Goal: Task Accomplishment & Management: Complete application form

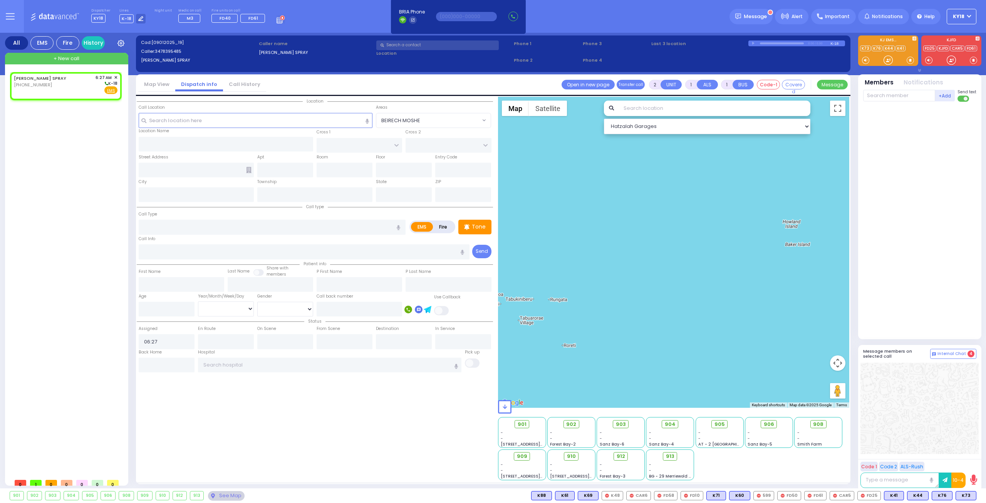
select select
click at [69, 86] on div "[PERSON_NAME] SPRAY [PHONE_NUMBER] 6:27 AM ✕ K-18" at bounding box center [66, 84] width 104 height 20
select select
radio input "true"
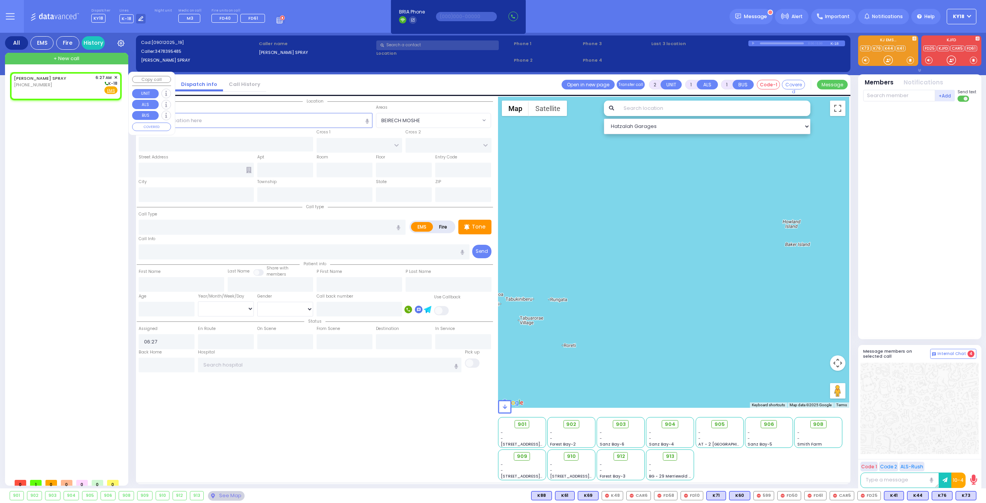
select select
select select "Hatzalah Garages"
click at [239, 121] on input "text" at bounding box center [256, 120] width 234 height 15
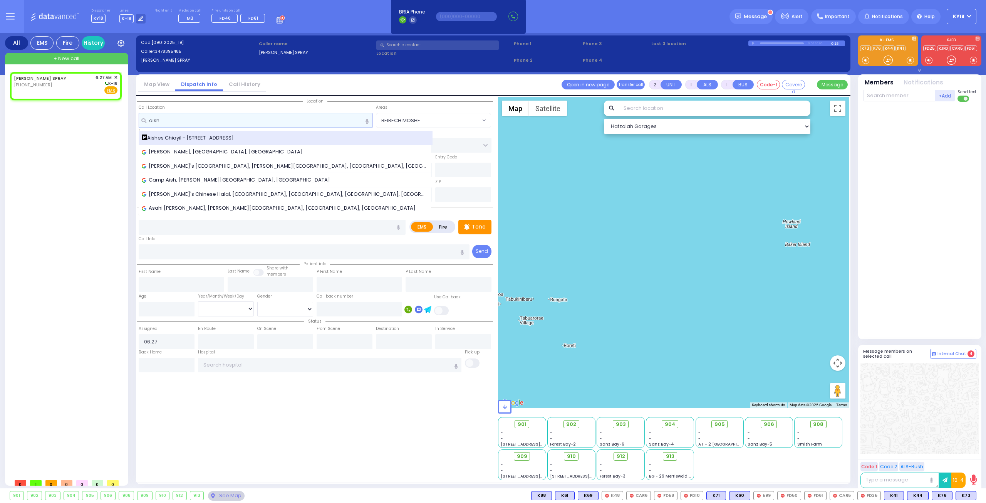
type input "aish"
click at [206, 137] on span "Aishes Chiayil - [STREET_ADDRESS]" at bounding box center [189, 138] width 95 height 8
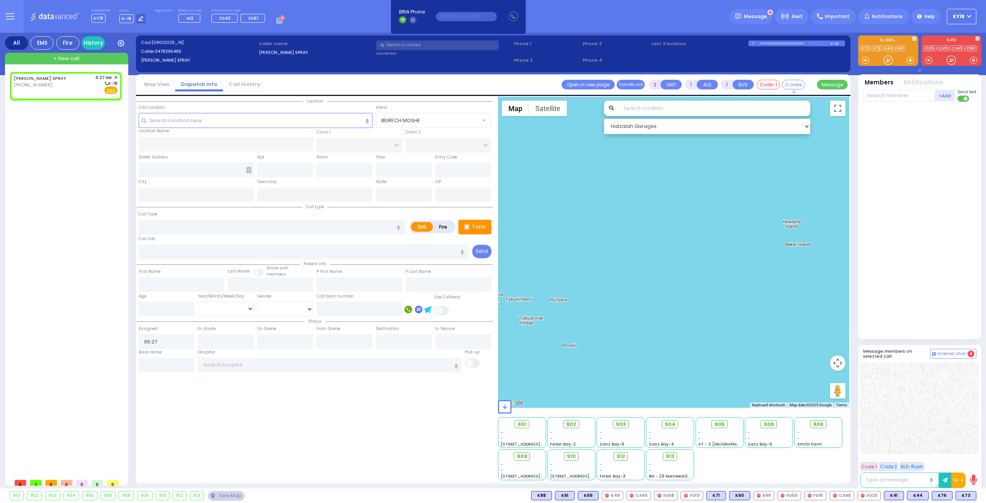
select select
radio input "true"
select select
select select "Hatzalah Garages"
type input "[PERSON_NAME]"
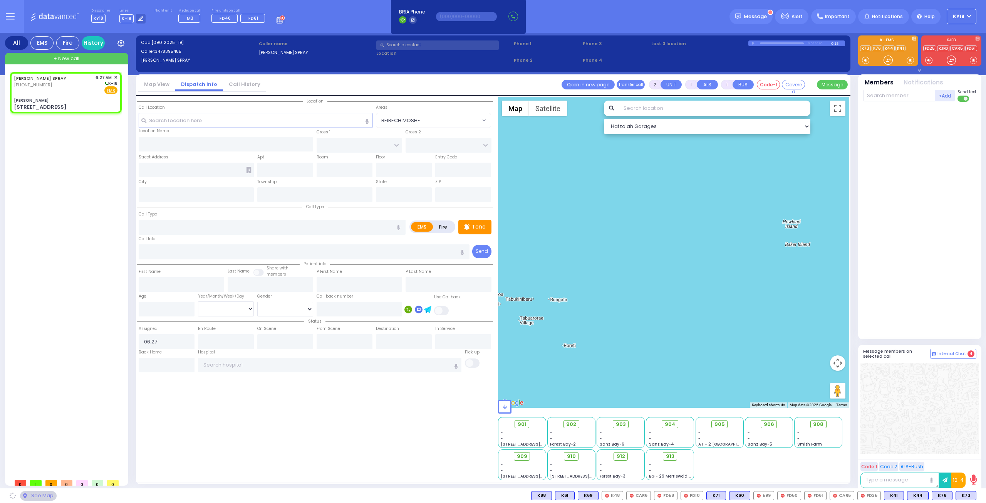
type input "[GEOGRAPHIC_DATA]"
type input "[STREET_ADDRESS]"
type input "Monroe"
type input "[US_STATE]"
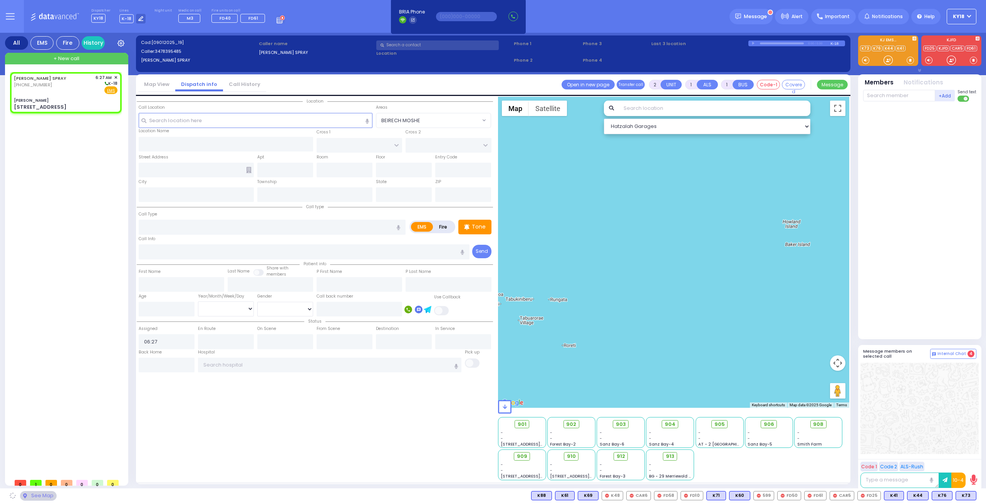
type input "10950"
select select "SECTION 5"
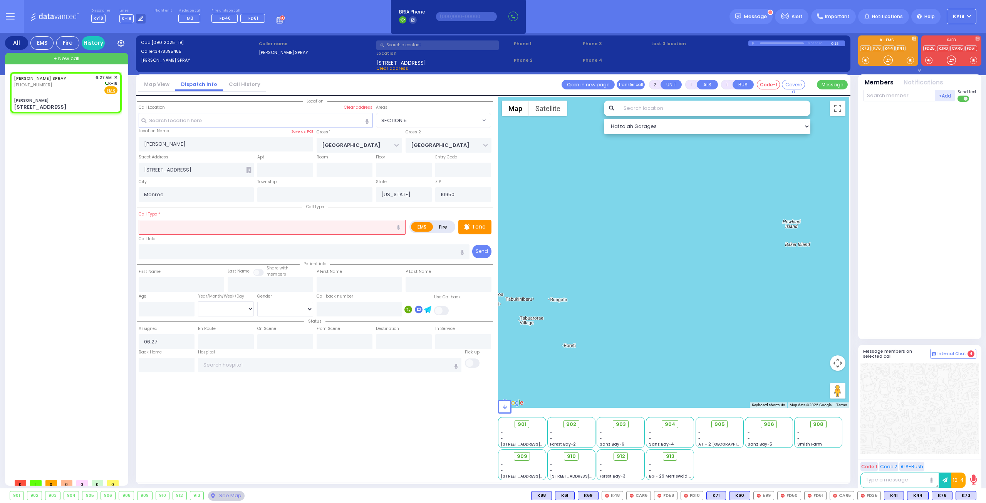
click at [180, 223] on input "text" at bounding box center [272, 227] width 267 height 15
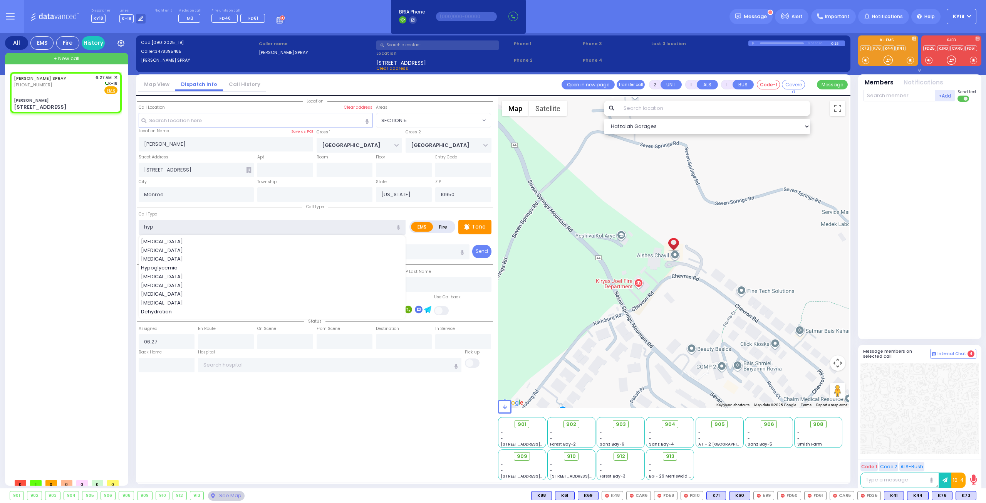
type input "hypo"
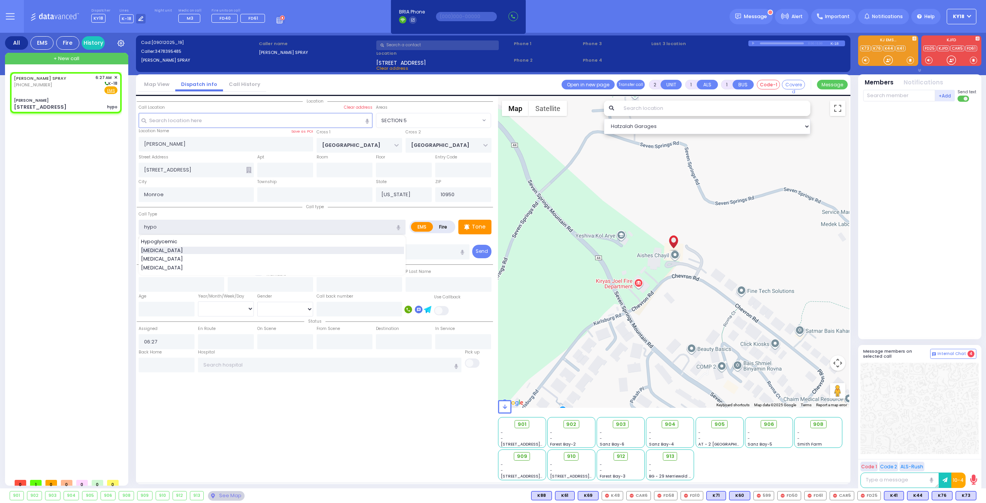
select select
radio input "true"
select select
select select "Hatzalah Garages"
type input "hypo"
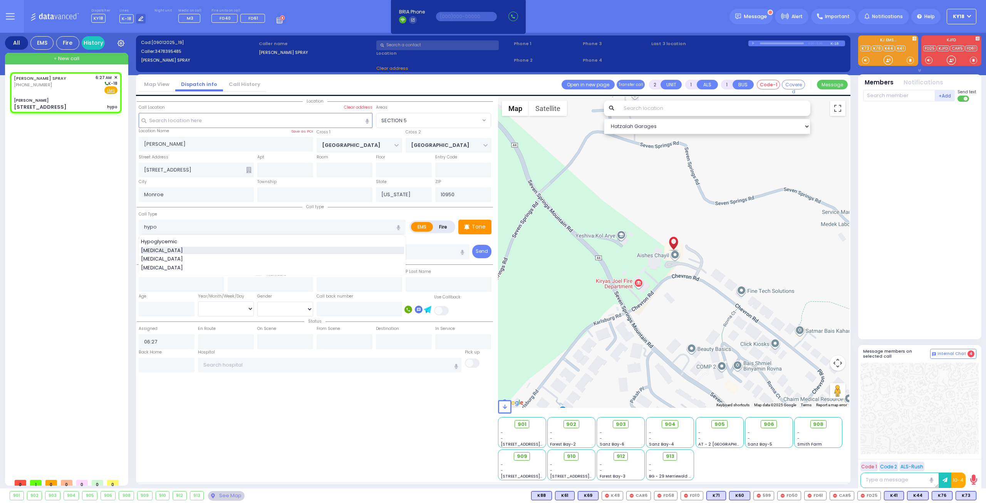
select select "SECTION 5"
click at [181, 252] on div "[MEDICAL_DATA]" at bounding box center [272, 251] width 263 height 8
type input "[MEDICAL_DATA]"
type input "1"
select select
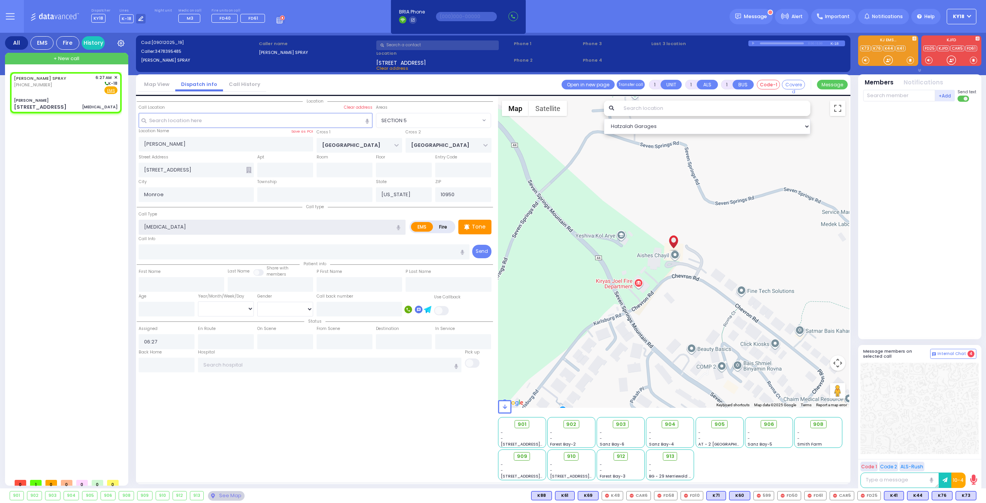
radio input "true"
select select
select select "Hatzalah Garages"
select select "SECTION 5"
drag, startPoint x: 63, startPoint y: 95, endPoint x: 63, endPoint y: 105, distance: 9.6
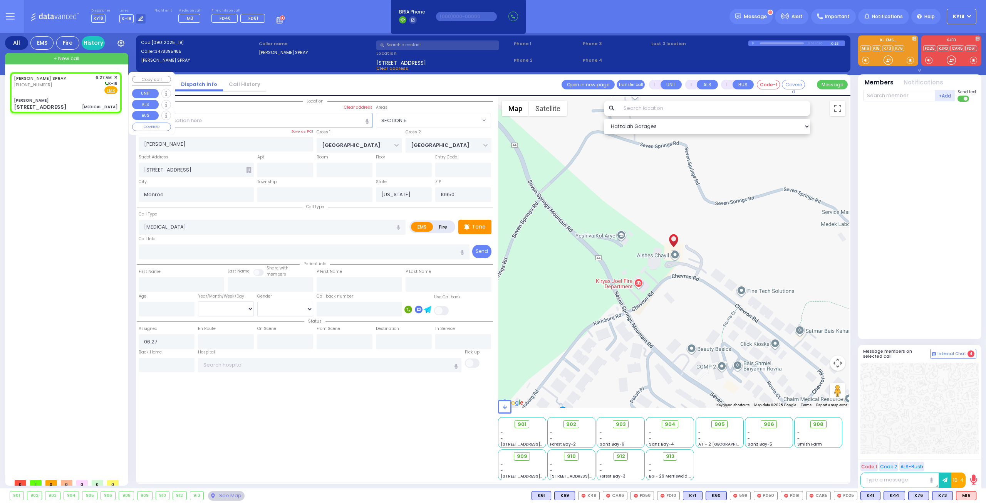
click at [63, 95] on div "[PERSON_NAME] SPRAY [PHONE_NUMBER] 6:27 AM ✕ K-18 EMS" at bounding box center [66, 92] width 109 height 39
select select
radio input "true"
select select
select select "Hatzalah Garages"
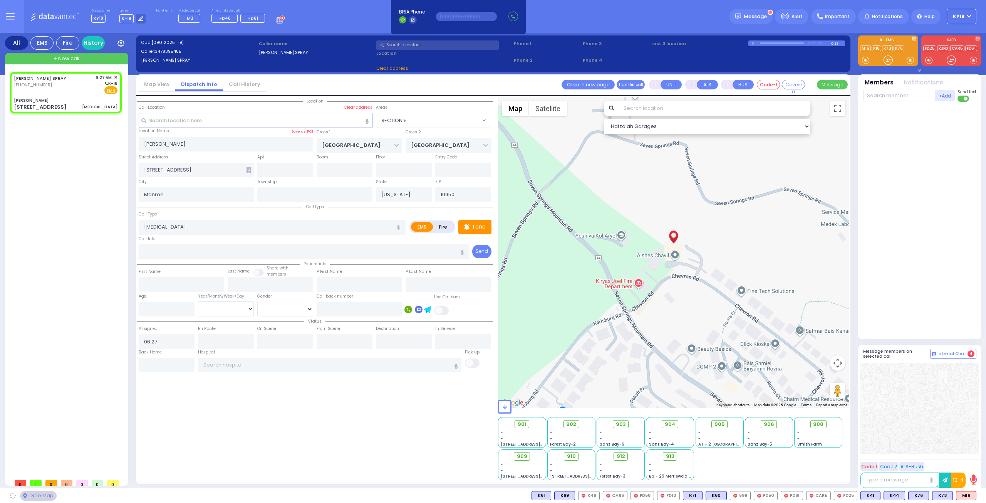
select select
radio input "true"
select select
select select "Hatzalah Garages"
select select "SECTION 5"
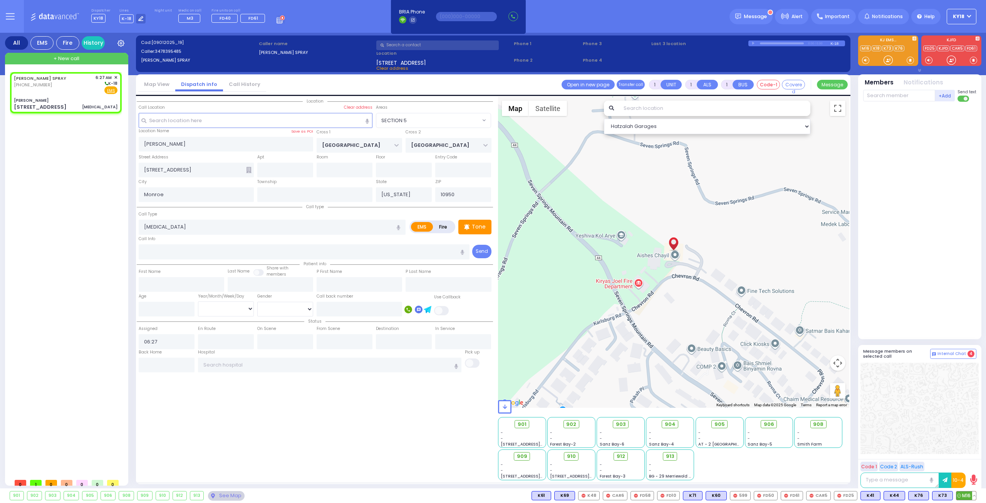
select select "SECTION 5"
click at [962, 497] on span "M16" at bounding box center [967, 495] width 20 height 8
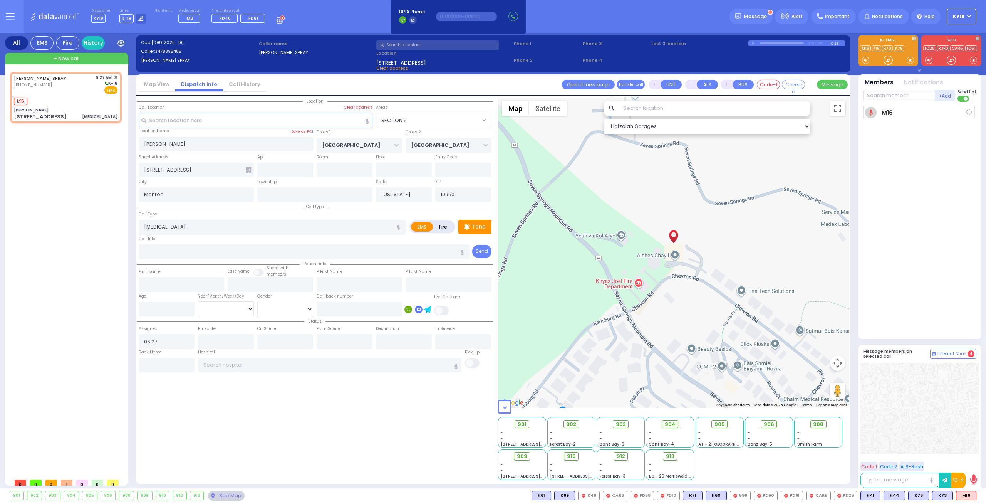
select select
radio input "true"
select select
type input "06:28"
select select "Hatzalah Garages"
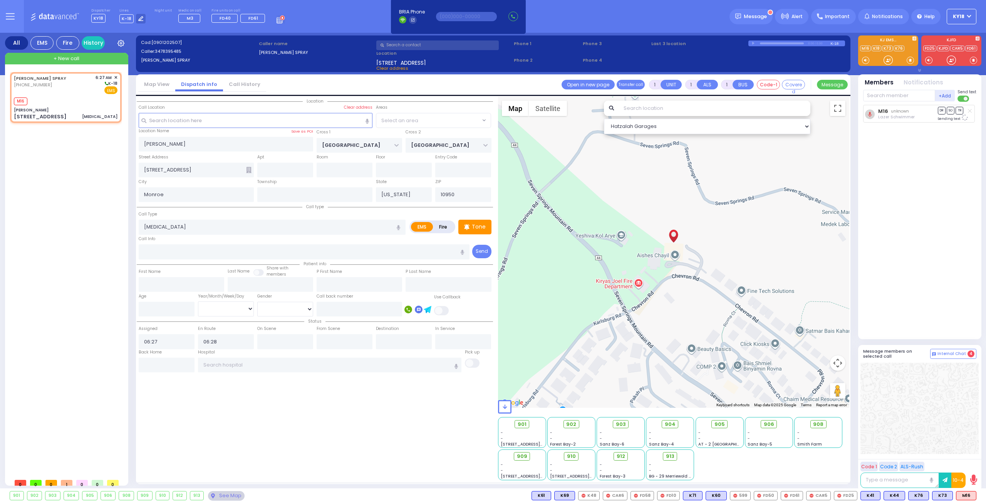
select select "SECTION 5"
select select
radio input "true"
select select
select select "Hatzalah Garages"
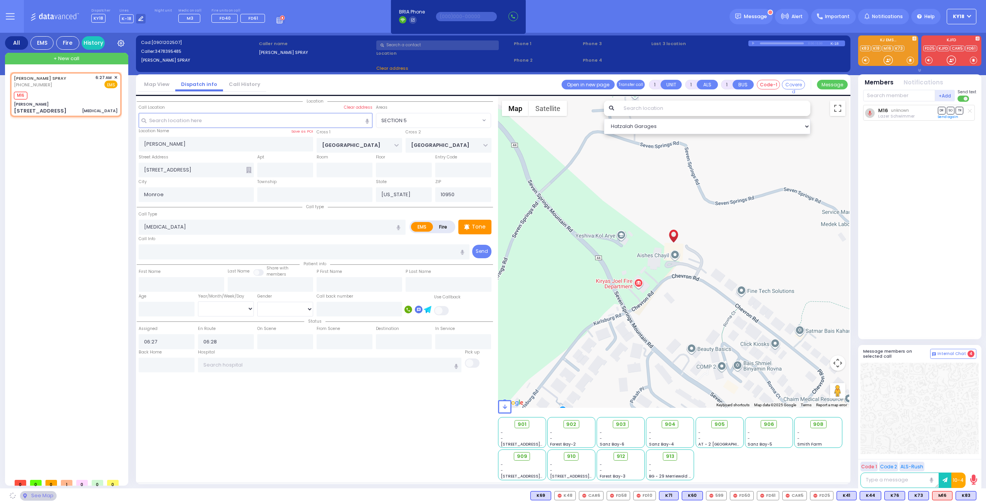
select select "SECTION 5"
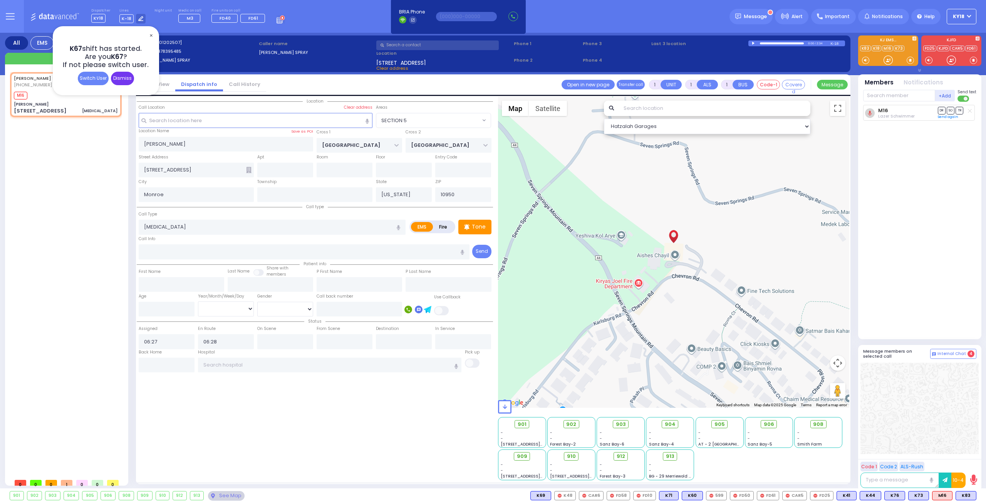
click at [123, 72] on div "Dismiss" at bounding box center [122, 78] width 23 height 13
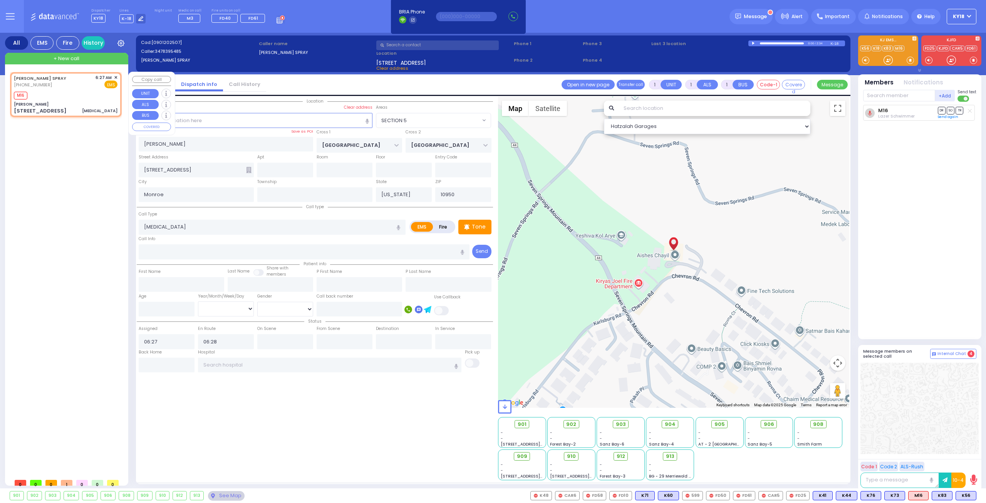
click at [86, 96] on div "M16" at bounding box center [66, 95] width 104 height 10
select select
radio input "true"
select select
select select "Hatzalah Garages"
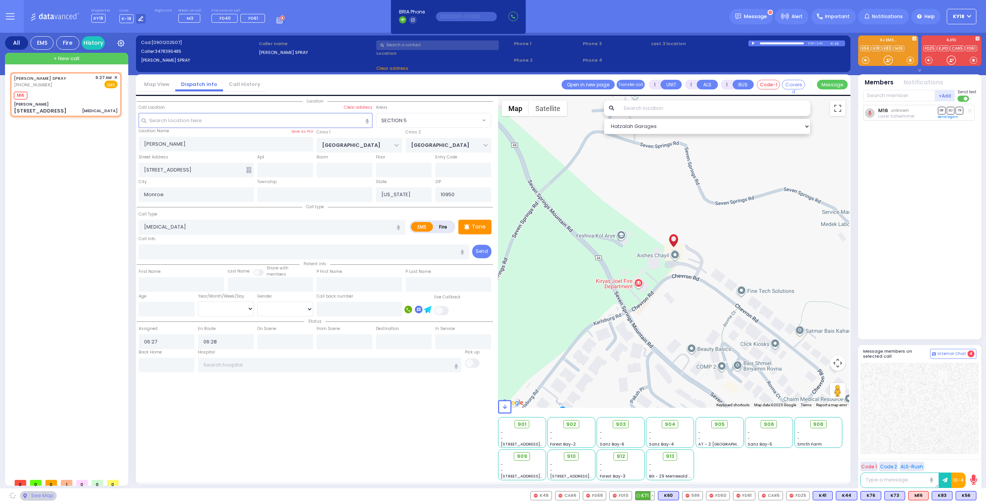
select select "SECTION 5"
click at [944, 497] on span "K83" at bounding box center [942, 495] width 20 height 8
click at [962, 497] on span "K56" at bounding box center [966, 495] width 20 height 8
select select
radio input "true"
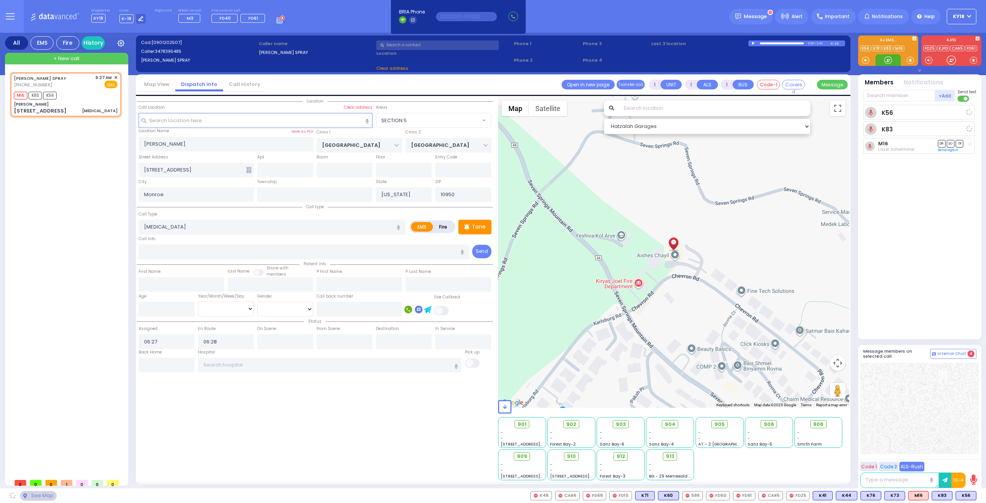
select select
select select "Hatzalah Garages"
select select "SECTION 5"
select select
radio input "true"
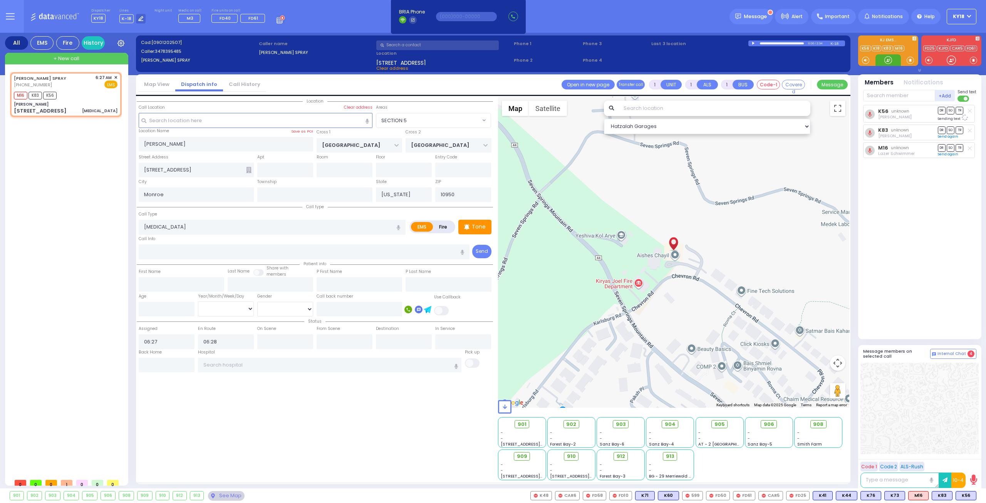
select select
select select "Hatzalah Garages"
select select "SECTION 5"
click at [83, 89] on div "[PERSON_NAME] SPRAY [PHONE_NUMBER] 6:27 AM ✕ EMS M16 K83" at bounding box center [66, 94] width 109 height 43
select select
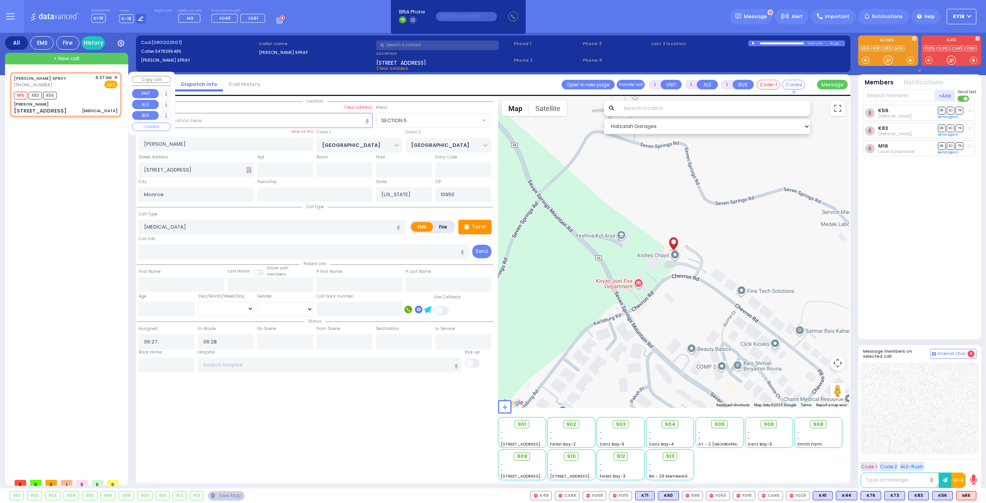
radio input "true"
select select
select select "Hatzalah Garages"
select select "SECTION 5"
click at [97, 91] on div "M16 K83 K56" at bounding box center [66, 95] width 104 height 10
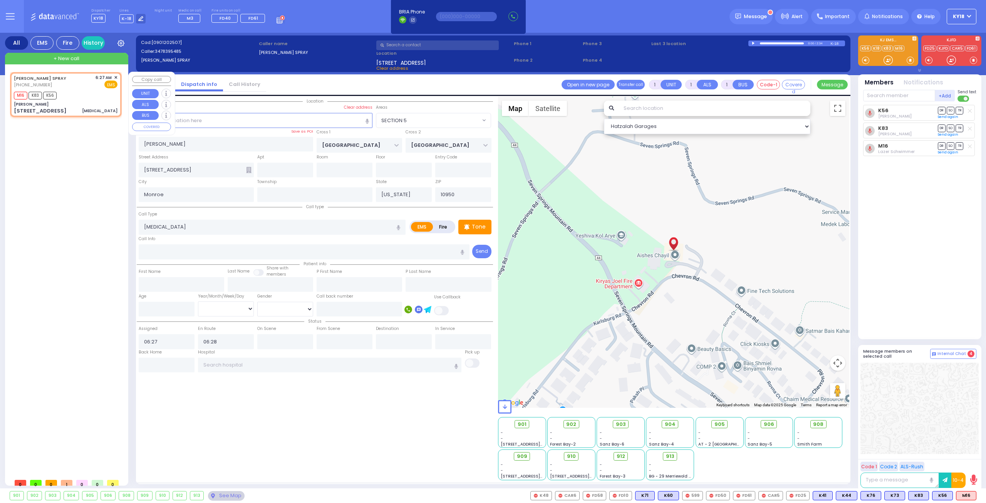
select select
radio input "true"
select select
select select "SECTION 5"
select select "Hatzalah Garages"
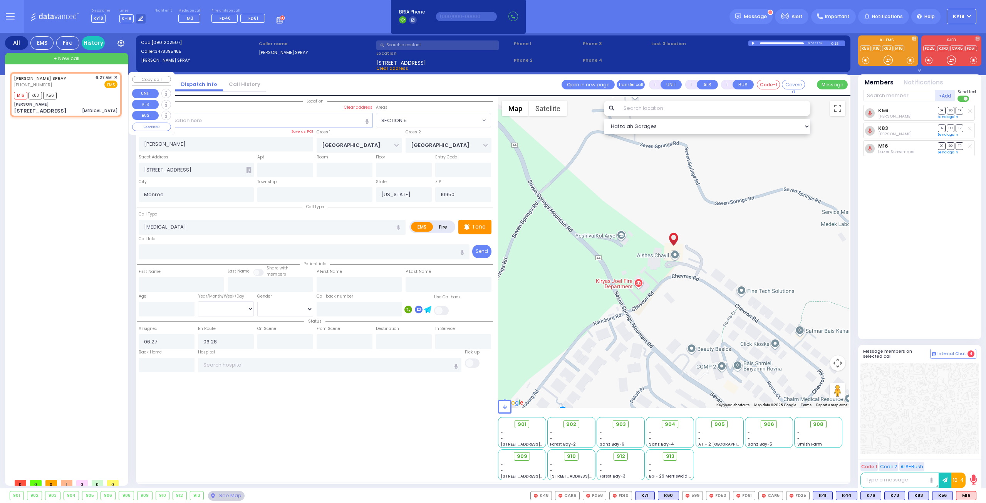
click at [69, 96] on div "M16 K83 K56" at bounding box center [66, 95] width 104 height 10
select select
radio input "true"
select select
select select "Hatzalah Garages"
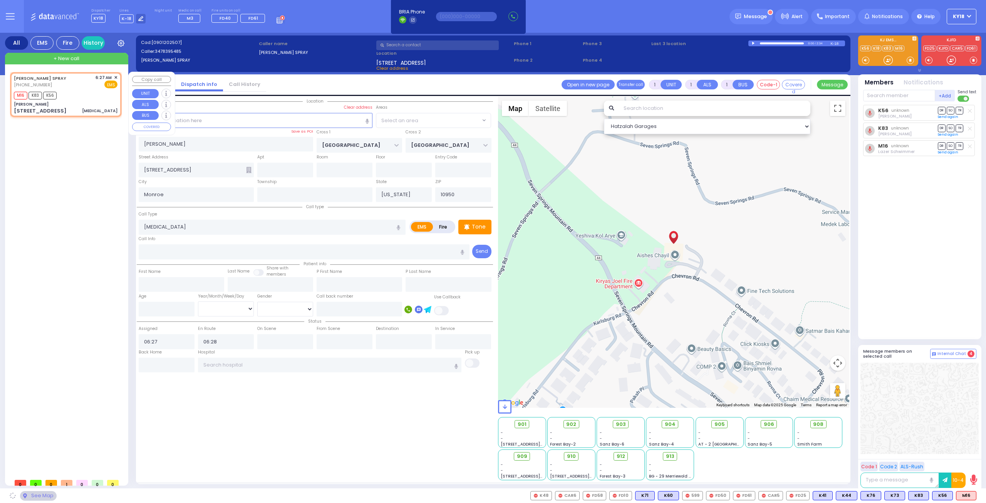
select select "SECTION 5"
click at [175, 309] on input "number" at bounding box center [167, 309] width 56 height 15
click at [89, 91] on div "M16 K83 K56" at bounding box center [66, 95] width 104 height 10
select select
radio input "true"
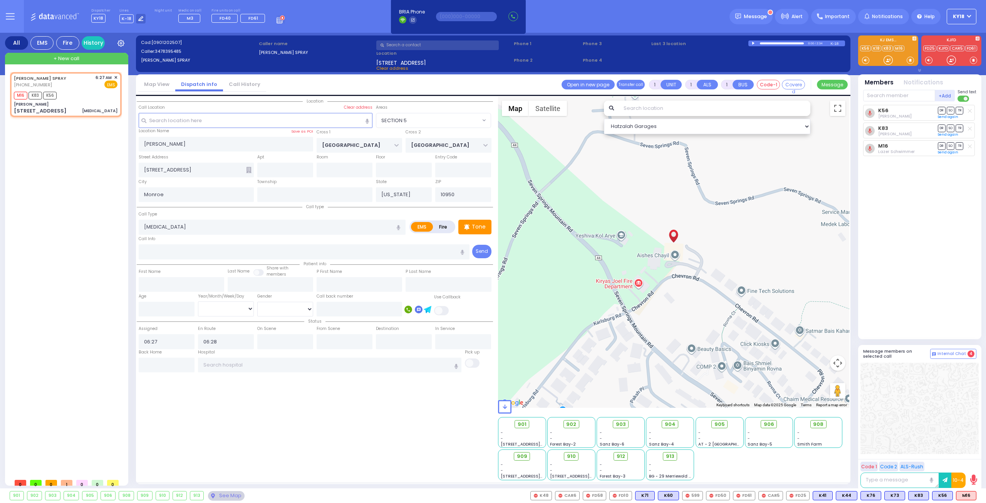
select select
select select "Hatzalah Garages"
radio input "true"
select select
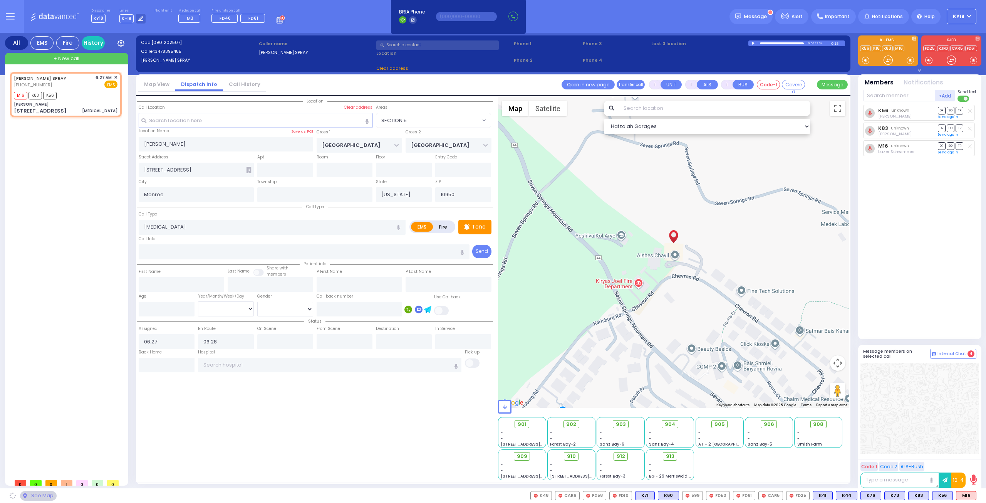
select select "Hatzalah Garages"
select select "SECTION 5"
click at [386, 171] on input "text" at bounding box center [404, 170] width 56 height 15
type input "3"
click at [93, 99] on div "M16 K83 K56" at bounding box center [66, 95] width 104 height 10
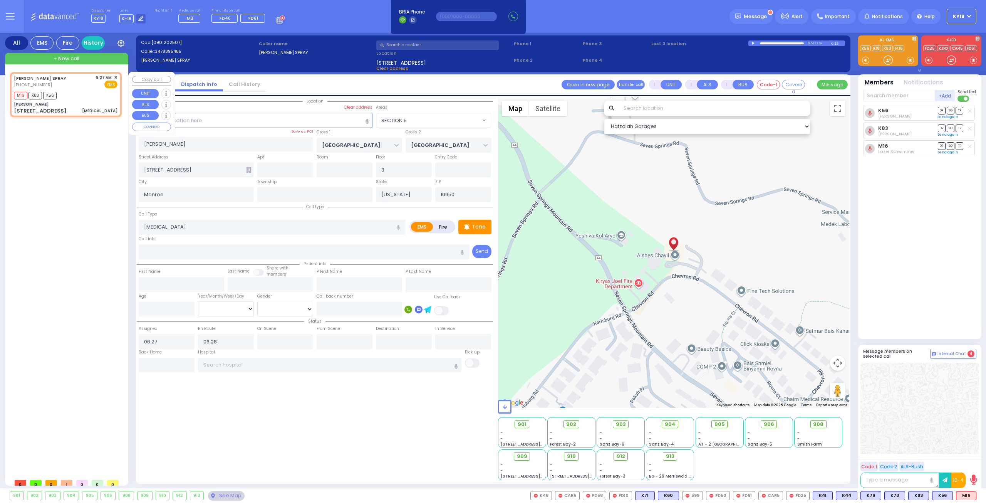
select select
radio input "true"
select select
select select "Hatzalah Garages"
select select "SECTION 5"
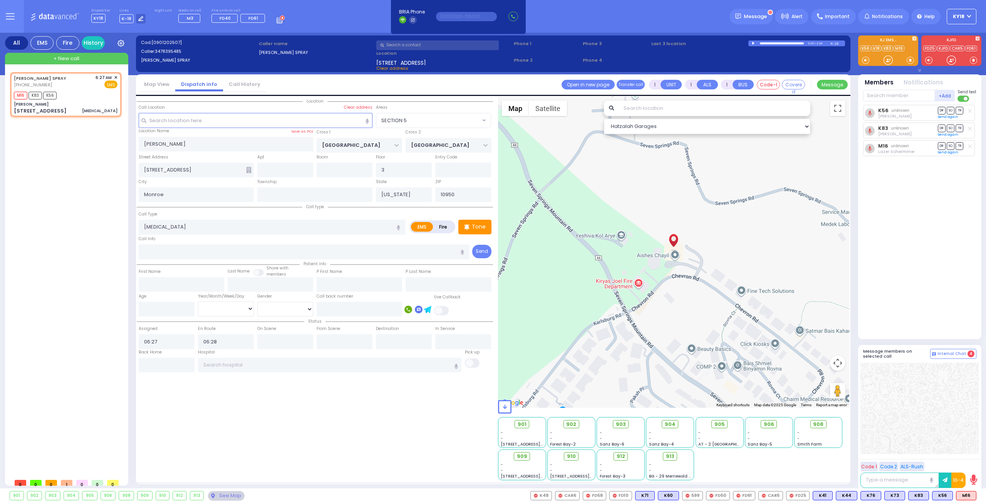
select select
radio input "true"
select select
select select "SECTION 5"
select select "Hatzalah Garages"
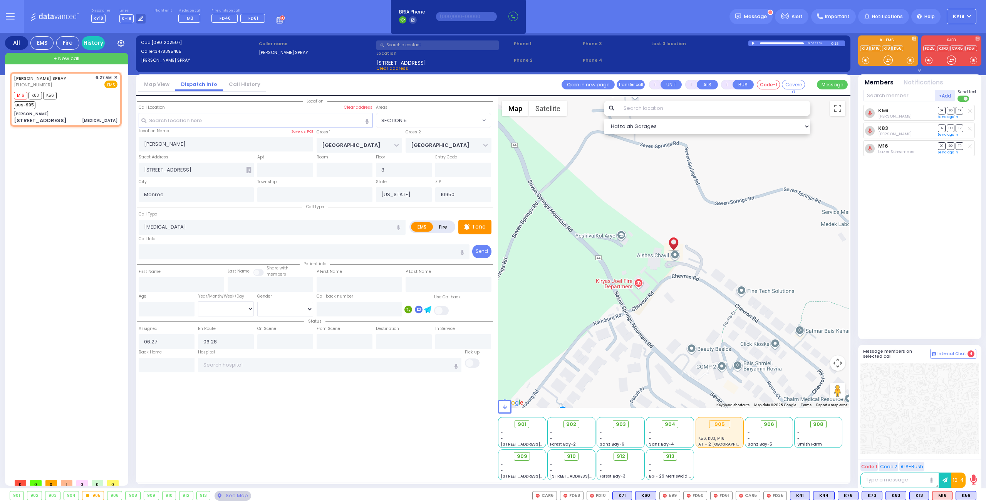
select select
radio input "true"
select select
select select "Hatzalah Garages"
select select "SECTION 5"
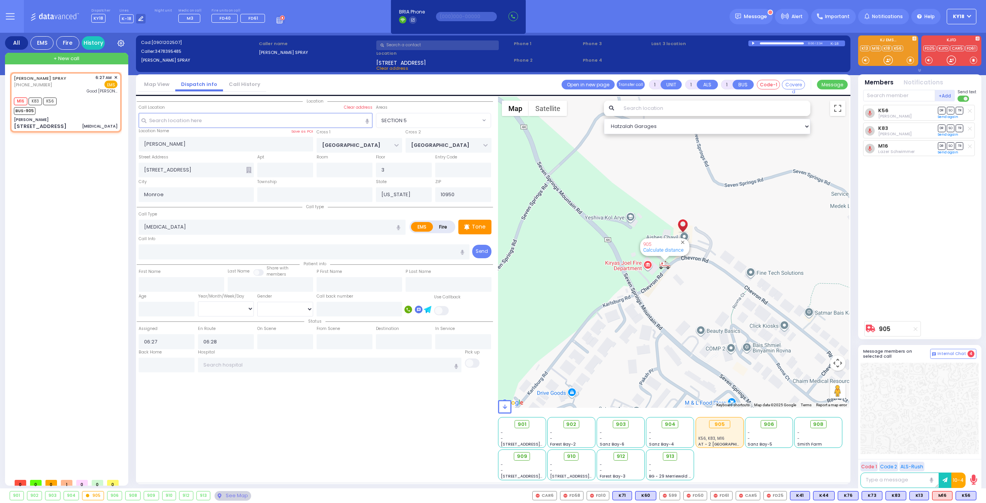
select select
radio input "true"
select select
type input "[GEOGRAPHIC_DATA]"
select select "Hatzalah Garages"
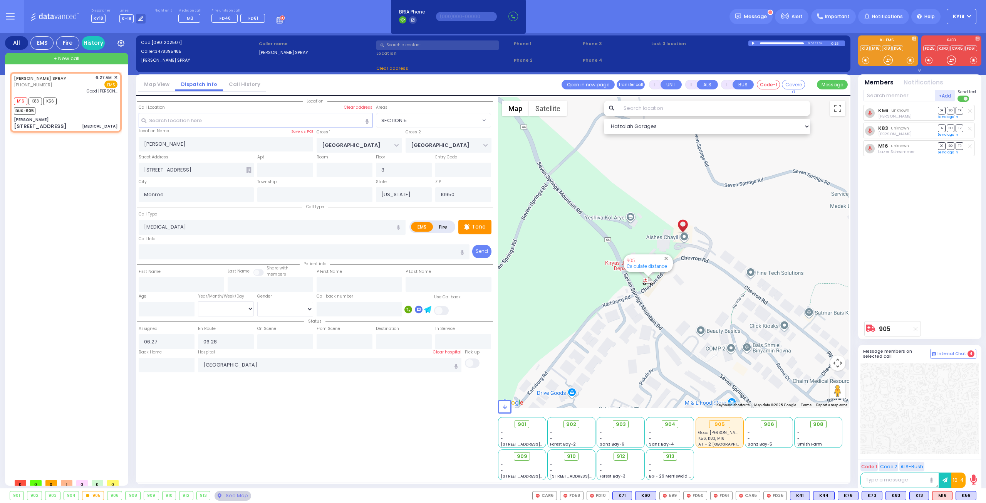
select select "SECTION 5"
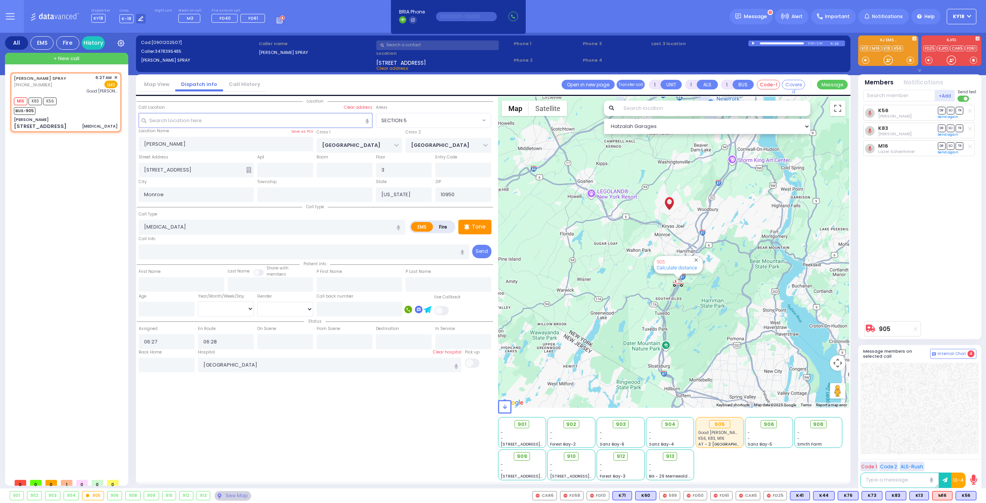
type input "6"
select select
radio input "true"
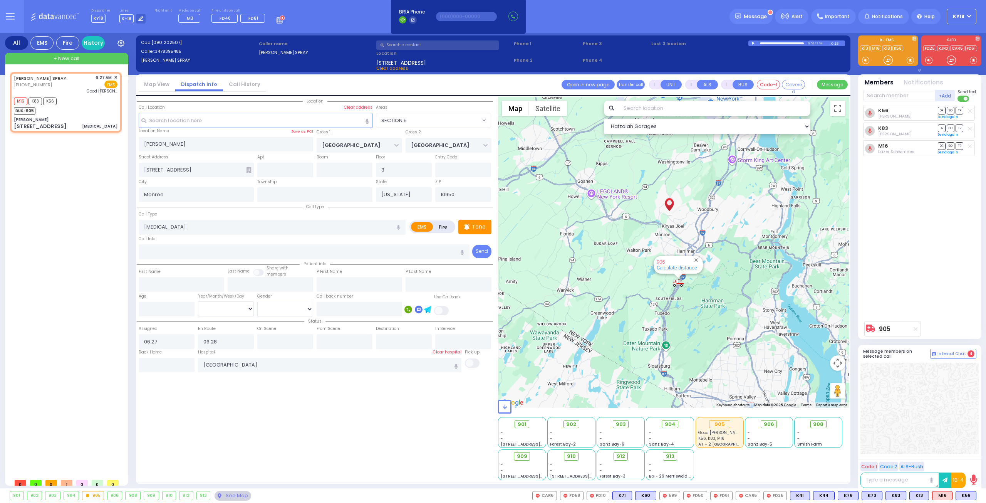
type input "Unknown"
select select "Year"
select select "Hatzalah Garages"
select select "SECTION 5"
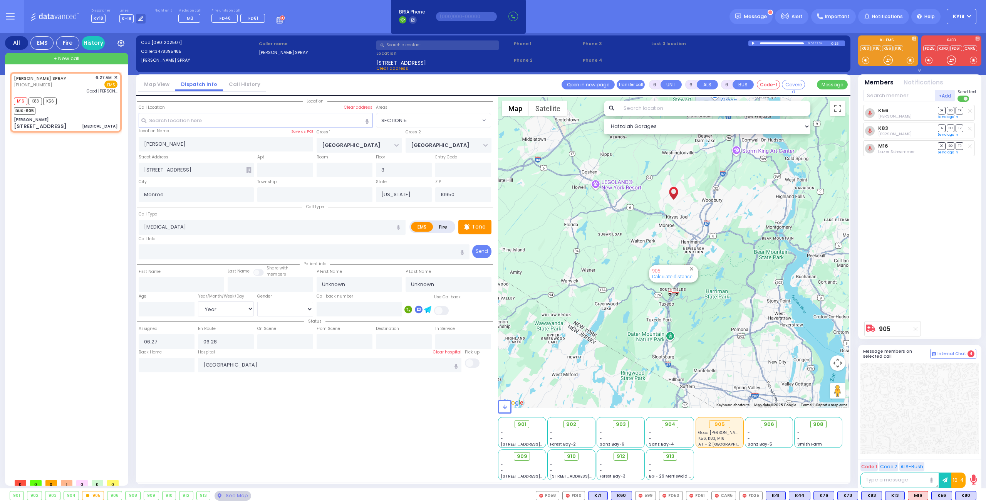
select select
radio input "true"
select select "Year"
select select "Hatzalah Garages"
select select "SECTION 5"
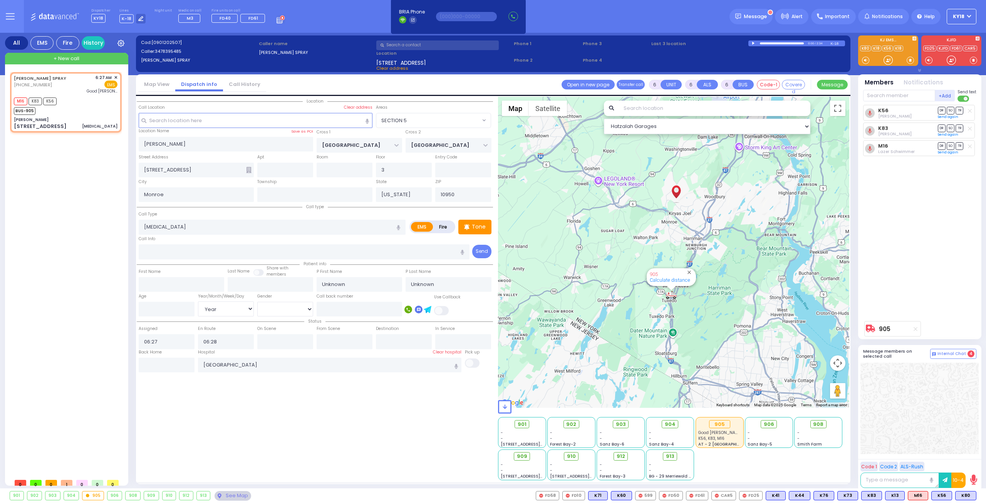
select select
radio input "true"
select select "Year"
select select "Hatzalah Garages"
select select "SECTION 5"
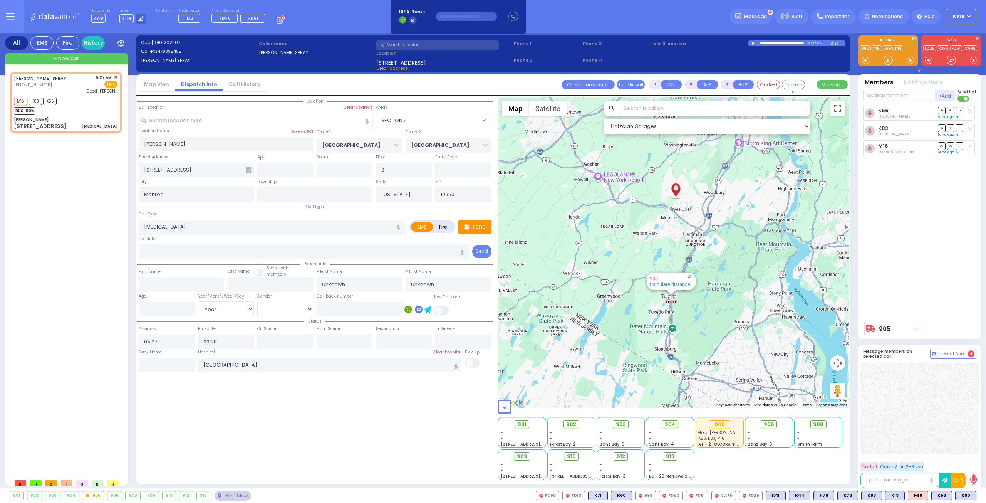
select select
radio input "true"
select select "Year"
select select "Hatzalah Garages"
select select "SECTION 5"
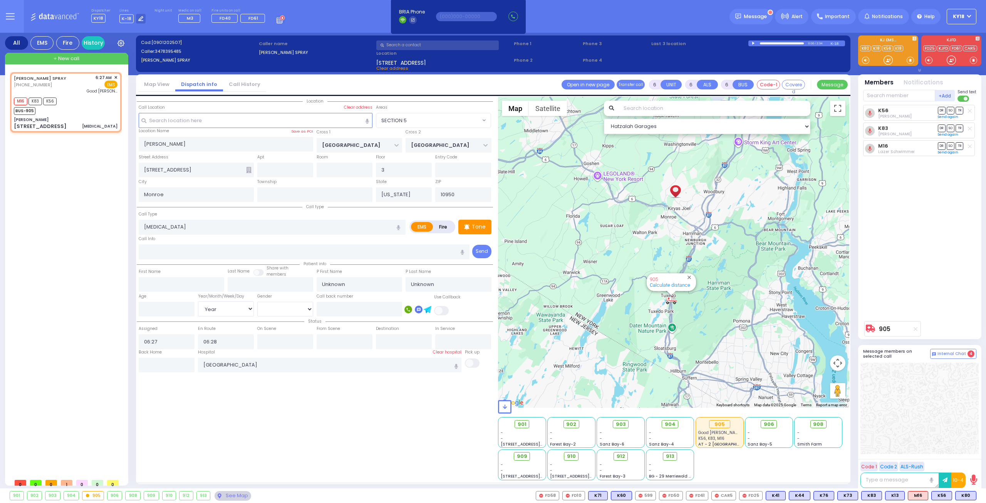
select select
radio input "true"
select select "Year"
select select "Hatzalah Garages"
select select "SECTION 5"
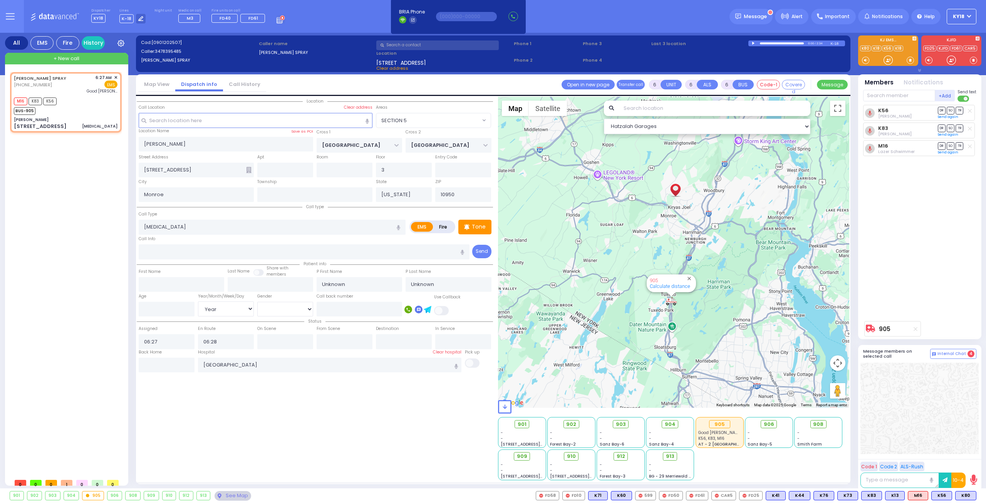
select select
radio input "true"
select select "Year"
select select "Hatzalah Garages"
select select "SECTION 5"
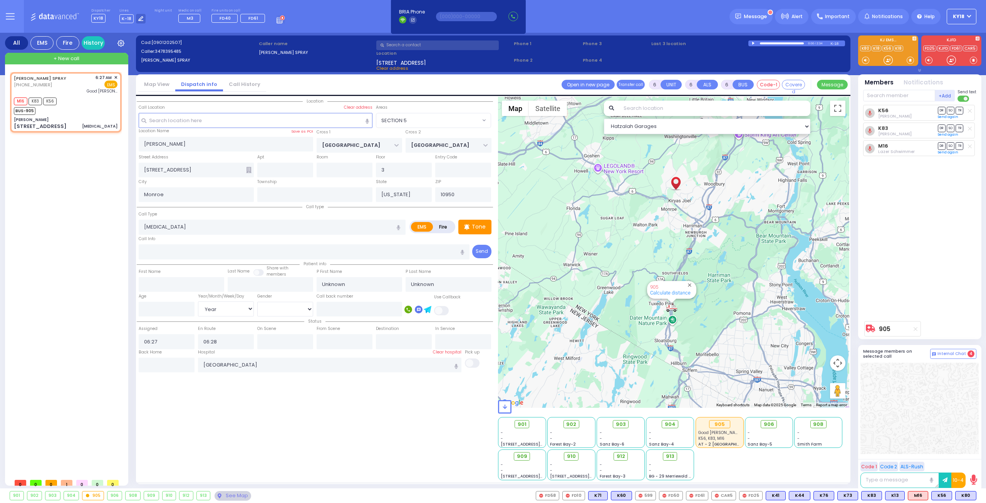
select select
radio input "true"
select select "Year"
select select "Hatzalah Garages"
select select "SECTION 5"
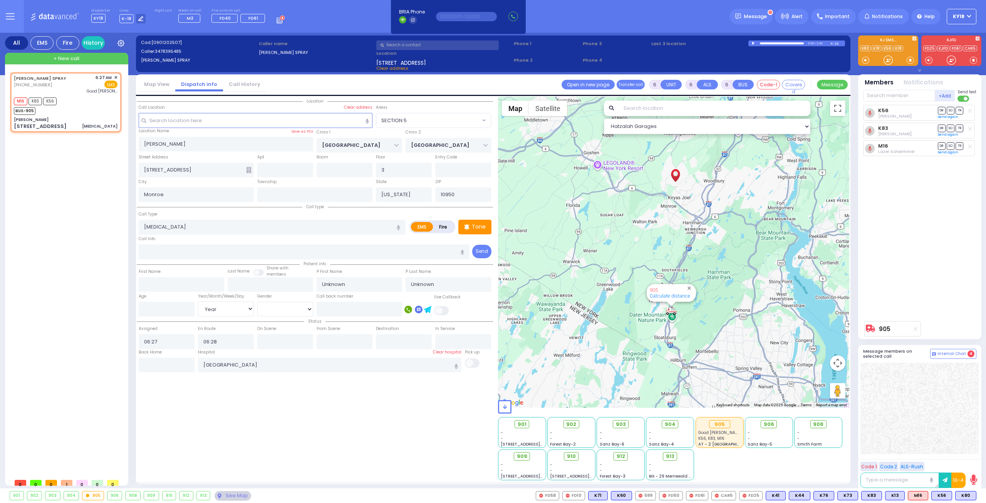
select select
radio input "true"
select select "Year"
select select "Hatzalah Garages"
select select "SECTION 5"
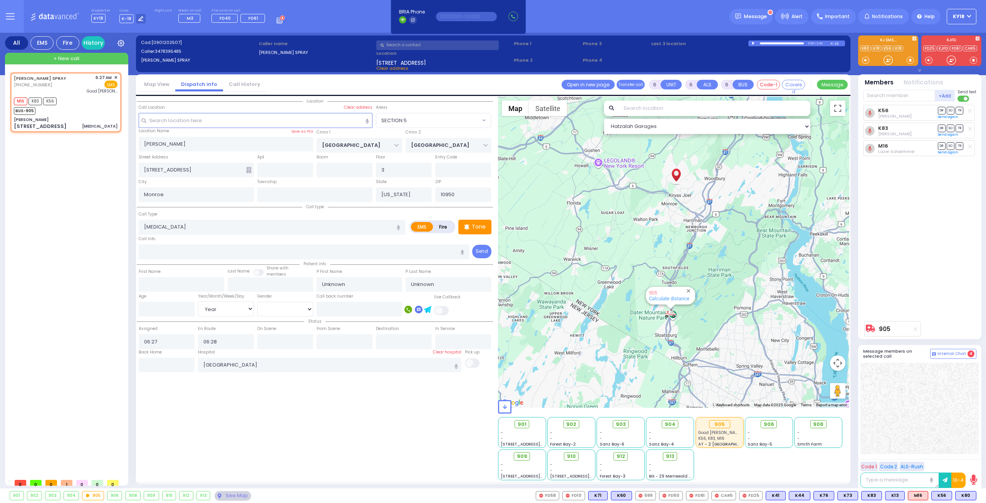
select select
radio input "true"
select select "Year"
select select "Hatzalah Garages"
select select "SECTION 5"
